Goal: Task Accomplishment & Management: Manage account settings

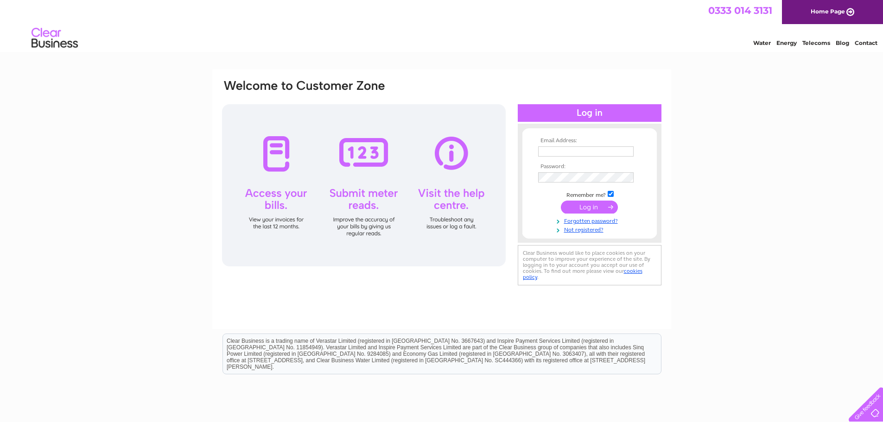
type input "[EMAIL_ADDRESS][DOMAIN_NAME]"
click at [591, 208] on input "submit" at bounding box center [589, 207] width 57 height 13
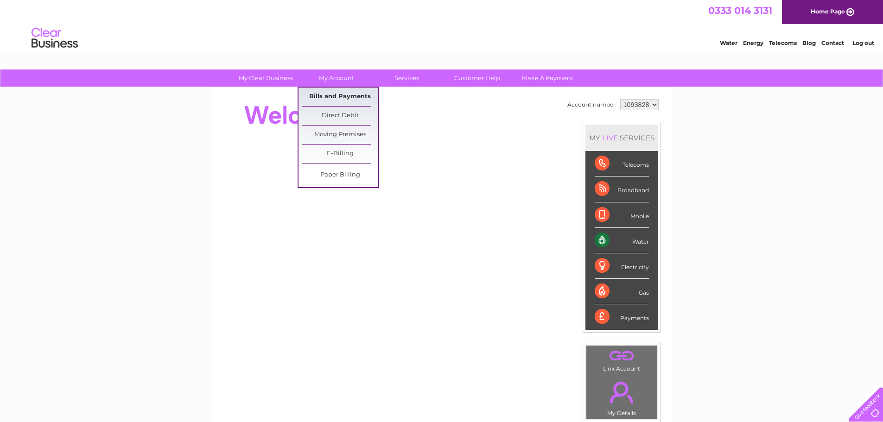
click at [337, 92] on link "Bills and Payments" at bounding box center [340, 97] width 76 height 19
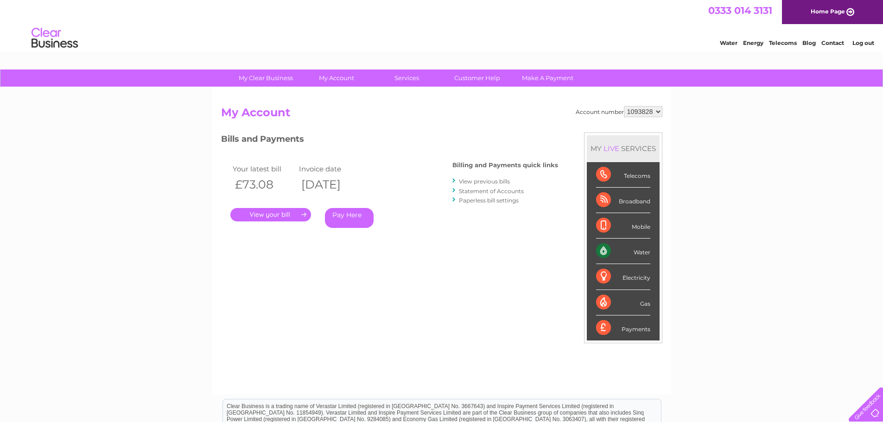
click at [281, 218] on link "." at bounding box center [270, 214] width 81 height 13
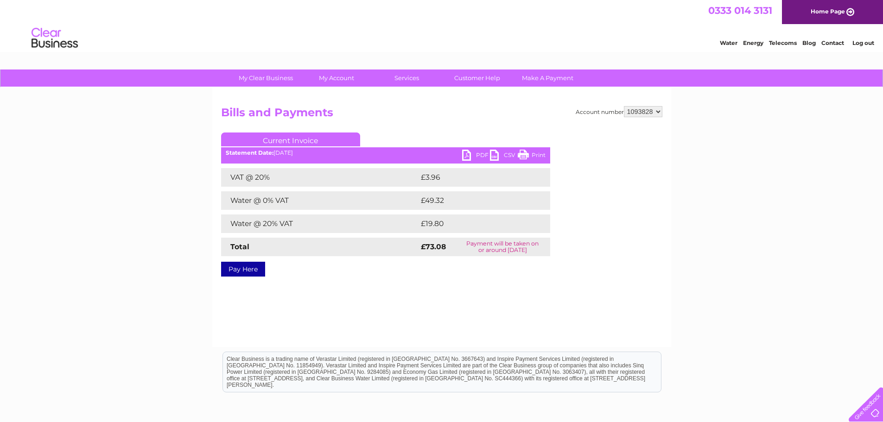
click at [476, 152] on link "PDF" at bounding box center [476, 156] width 28 height 13
